Goal: Task Accomplishment & Management: Manage account settings

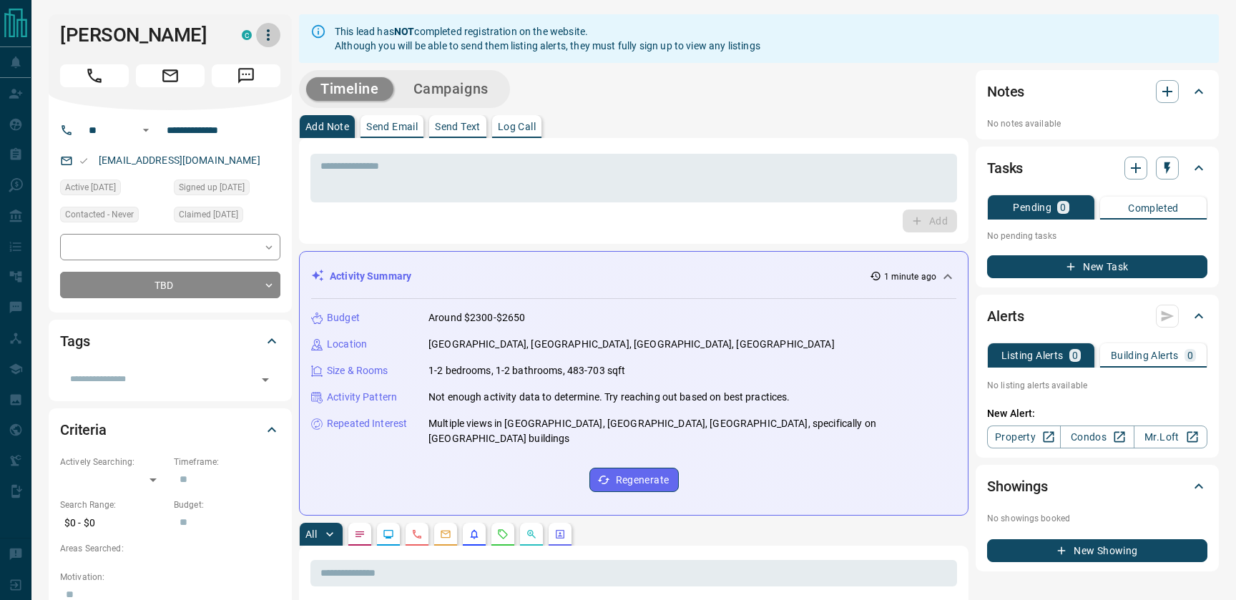
click at [268, 33] on icon "button" at bounding box center [268, 34] width 17 height 17
click at [353, 175] on div at bounding box center [618, 300] width 1236 height 600
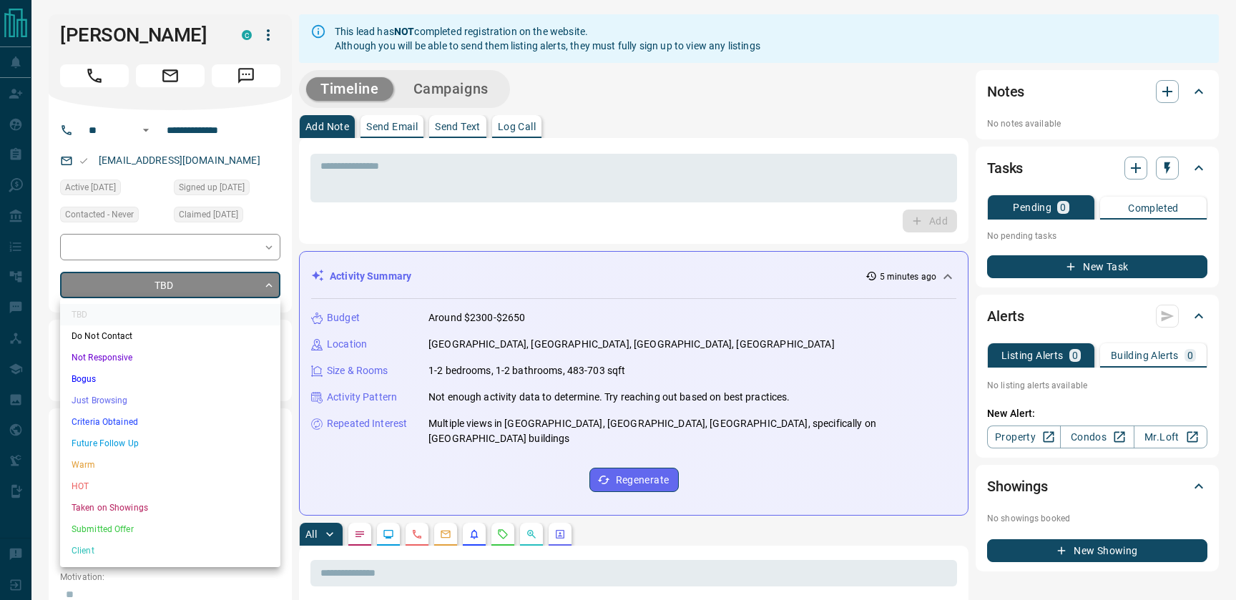
click at [137, 336] on li "Do Not Contact" at bounding box center [170, 335] width 220 height 21
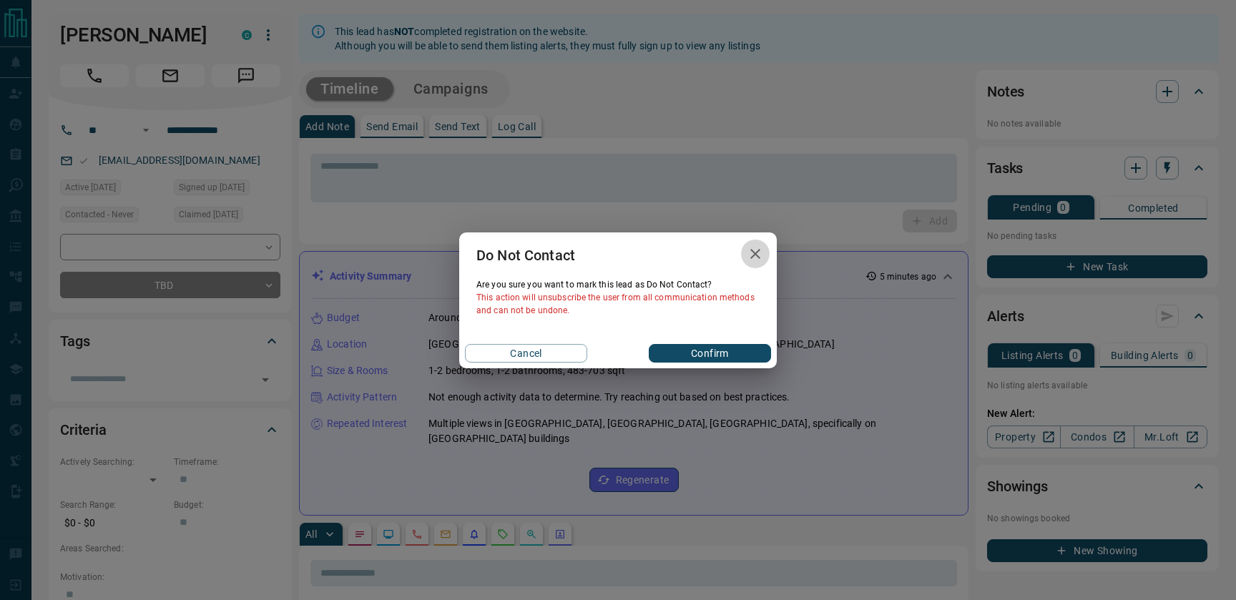
click at [758, 254] on icon "button" at bounding box center [754, 253] width 17 height 17
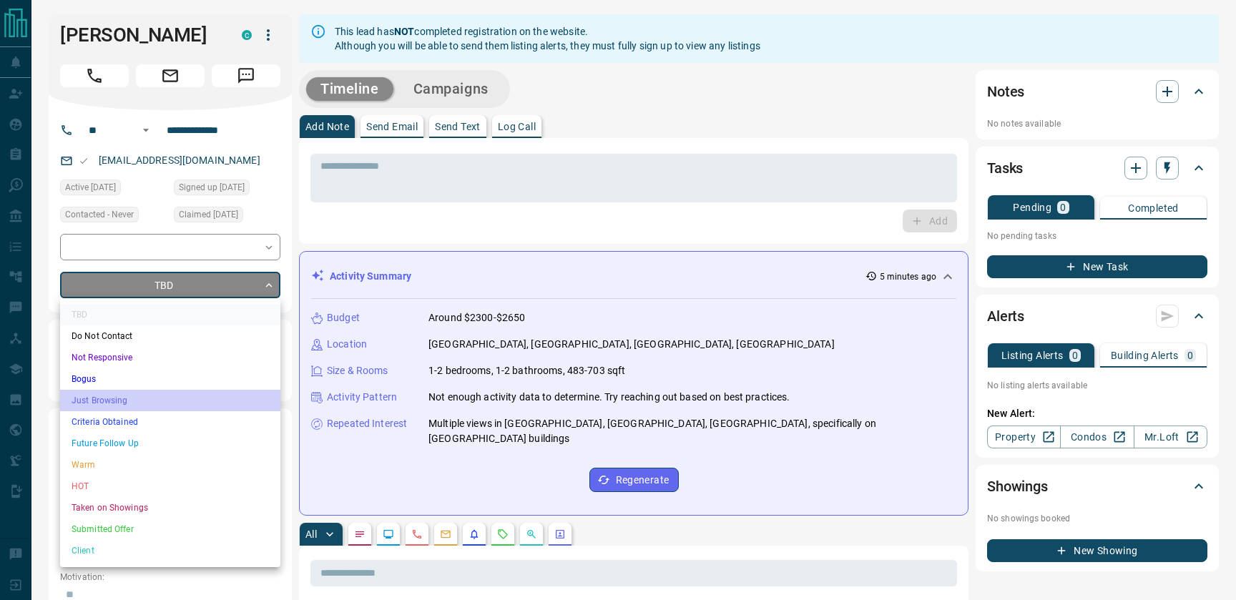
click at [132, 405] on li "Just Browsing" at bounding box center [170, 400] width 220 height 21
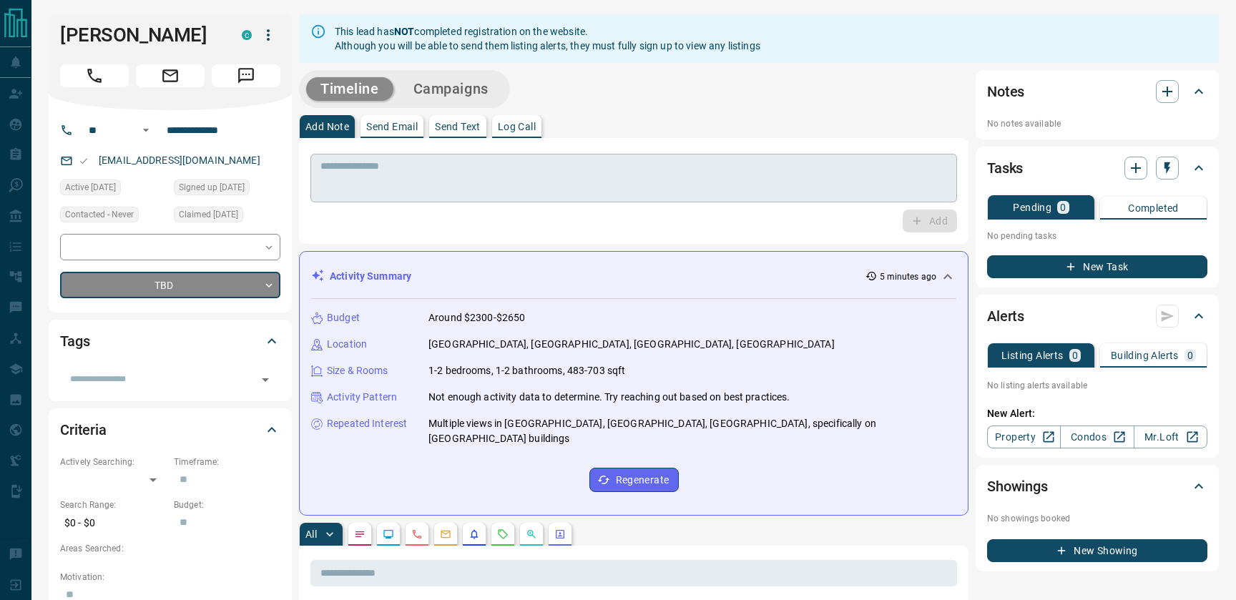
type input "*"
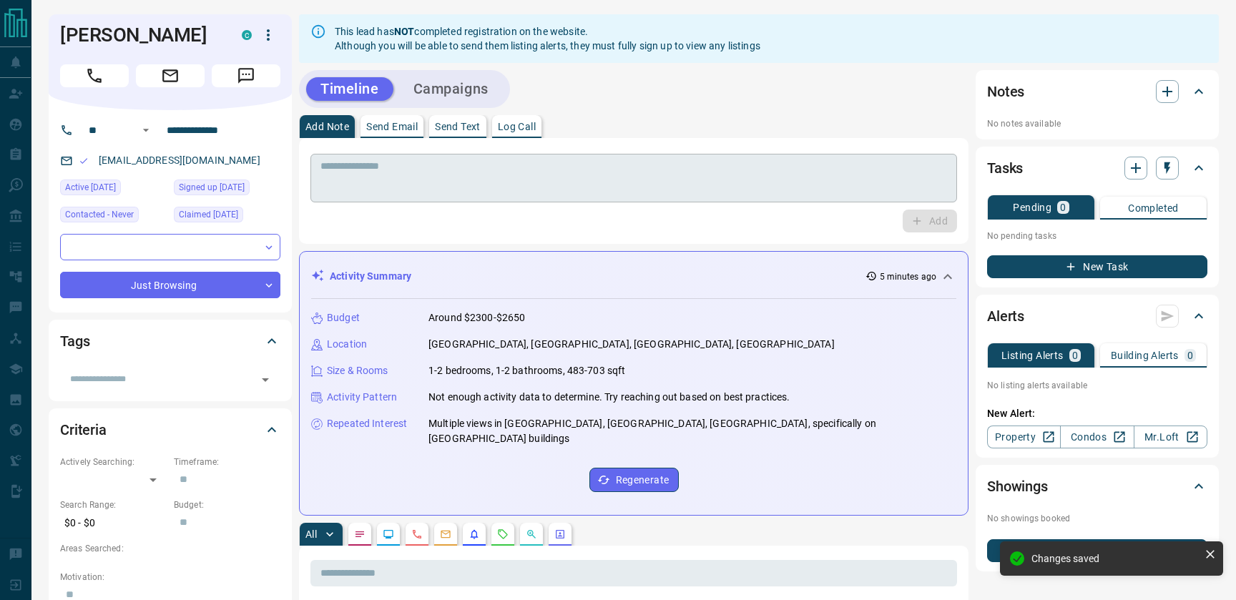
click at [407, 172] on textarea at bounding box center [633, 178] width 626 height 36
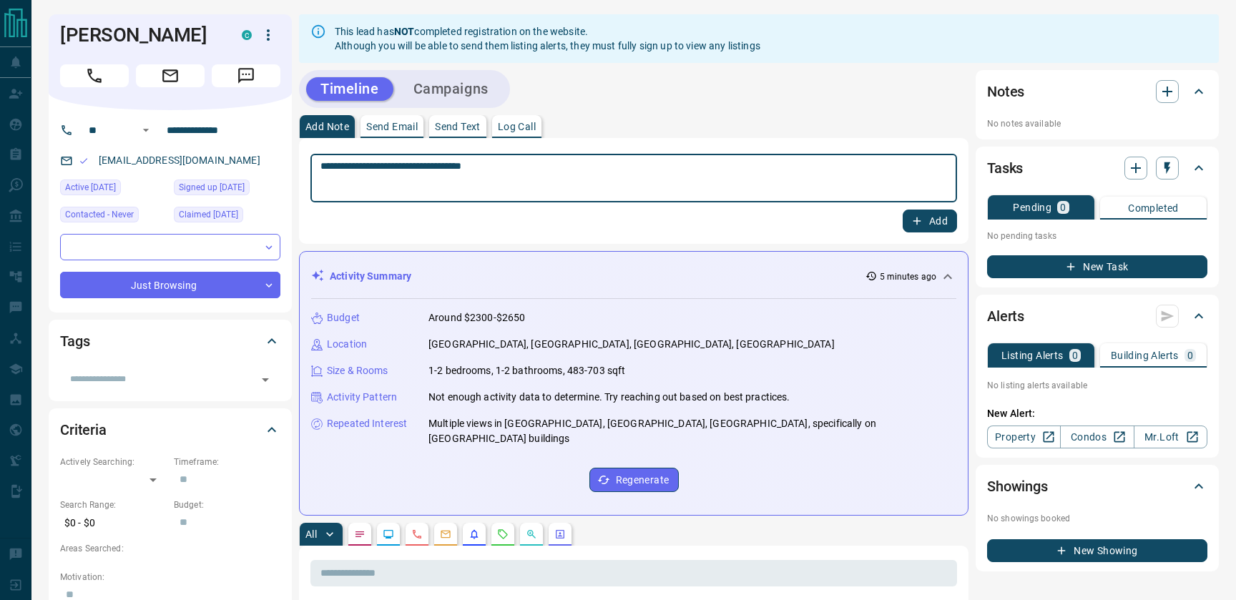
type textarea "**********"
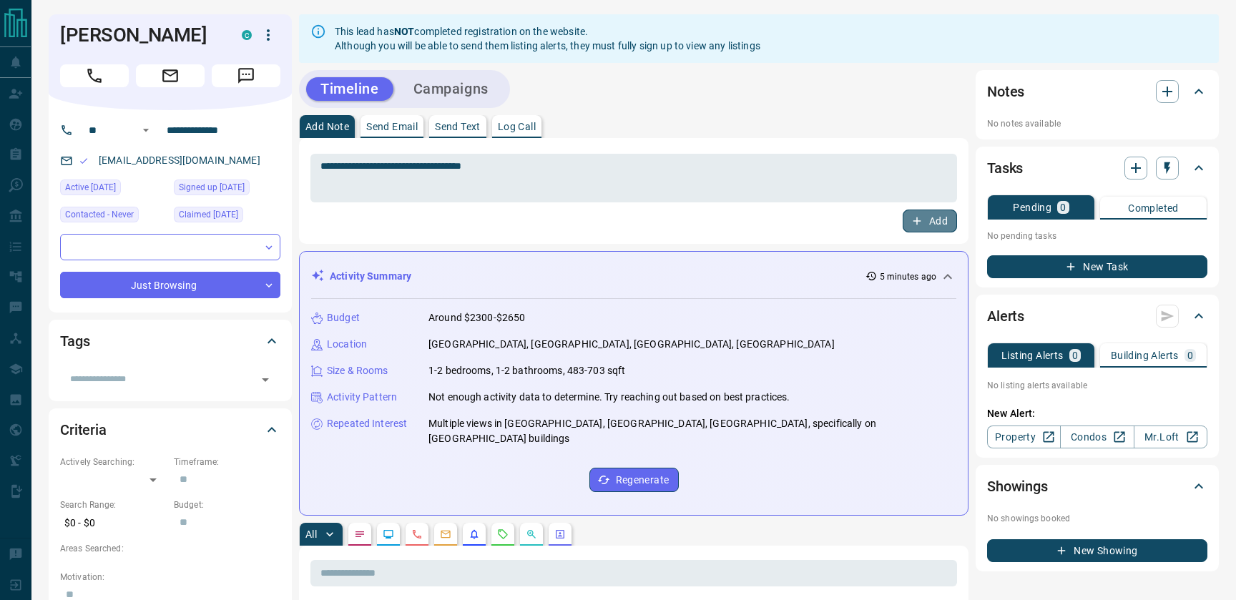
click at [924, 220] on button "Add" at bounding box center [929, 221] width 54 height 23
